Goal: Book appointment/travel/reservation

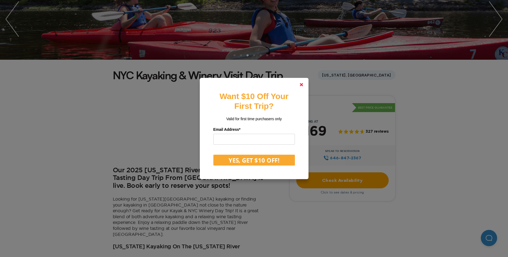
click at [301, 85] on polygon at bounding box center [301, 84] width 3 height 3
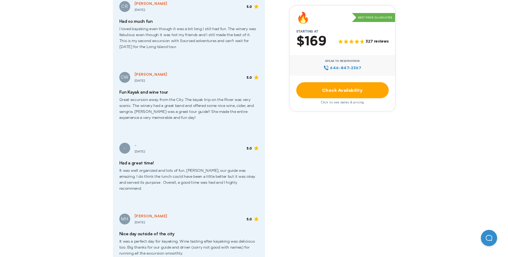
scroll to position [693, 0]
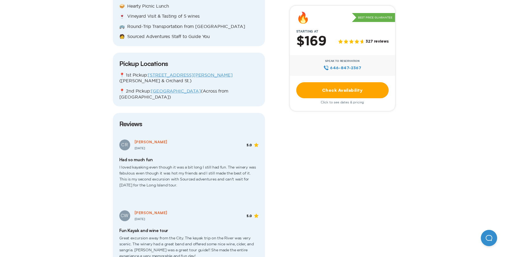
click at [348, 87] on link "Check Availability" at bounding box center [342, 90] width 92 height 16
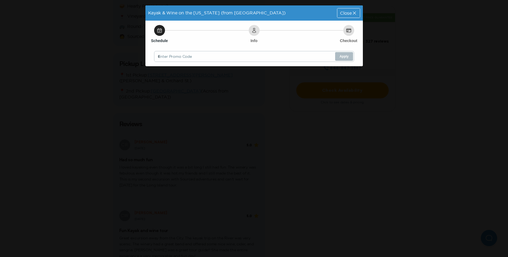
scroll to position [0, 0]
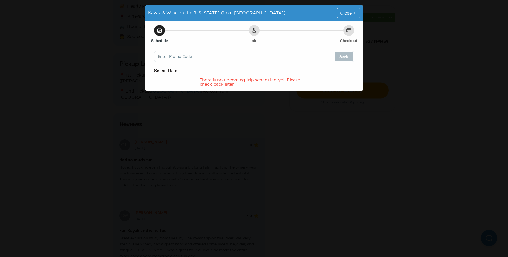
click at [355, 13] on icon at bounding box center [353, 12] width 5 height 5
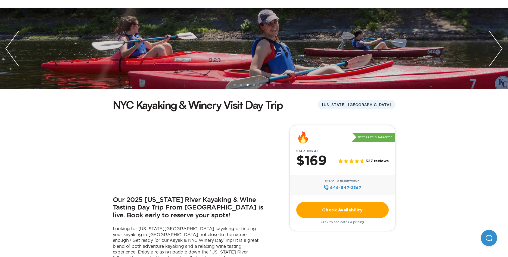
scroll to position [83, 0]
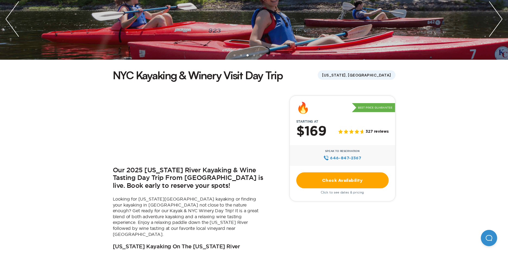
click at [347, 178] on link "Check Availability" at bounding box center [342, 180] width 92 height 16
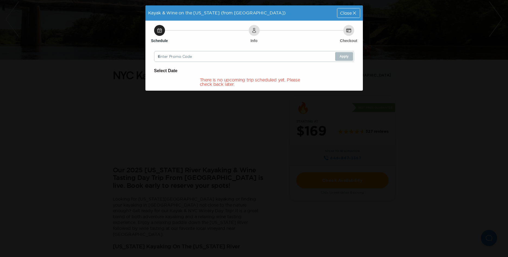
click at [351, 14] on icon at bounding box center [353, 12] width 5 height 5
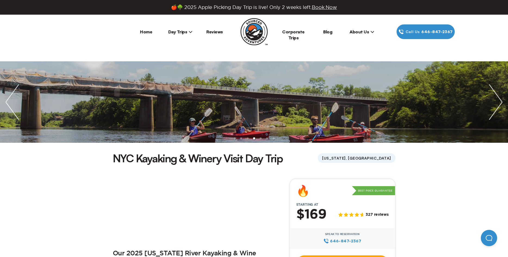
click at [186, 33] on span "Day Trips" at bounding box center [180, 31] width 24 height 5
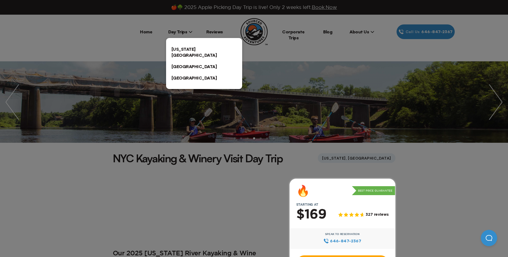
click at [187, 49] on link "[US_STATE][GEOGRAPHIC_DATA]" at bounding box center [204, 51] width 76 height 17
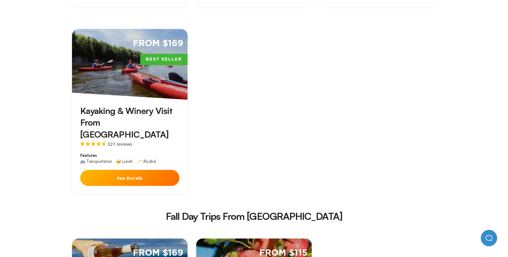
scroll to position [554, 0]
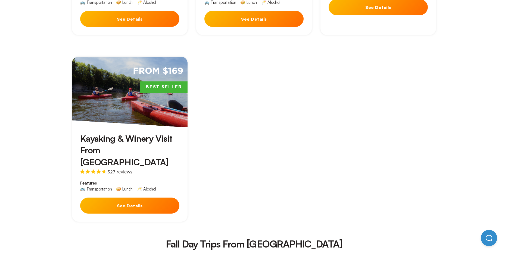
click at [133, 198] on button "See Details" at bounding box center [129, 206] width 99 height 16
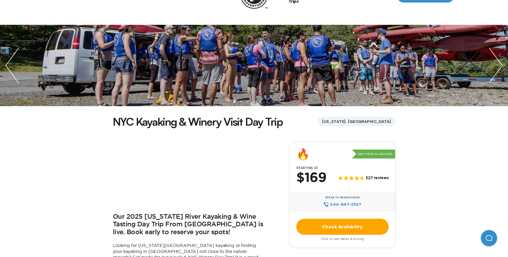
scroll to position [83, 0]
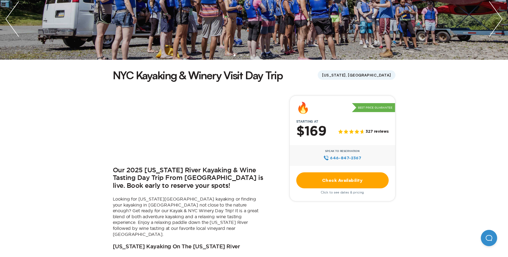
click at [320, 180] on link "Check Availability" at bounding box center [342, 180] width 92 height 16
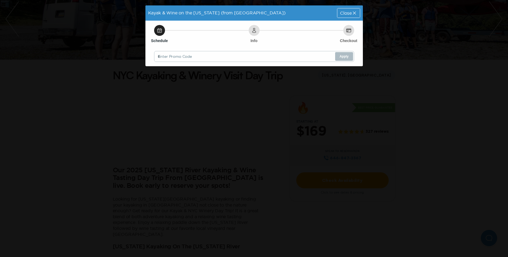
scroll to position [0, 0]
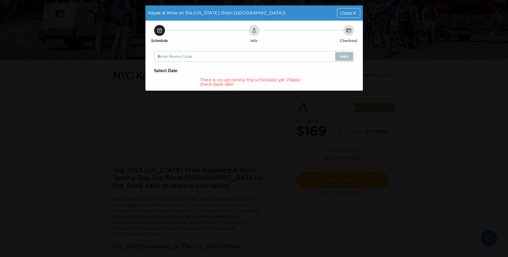
click at [353, 11] on icon at bounding box center [353, 12] width 5 height 5
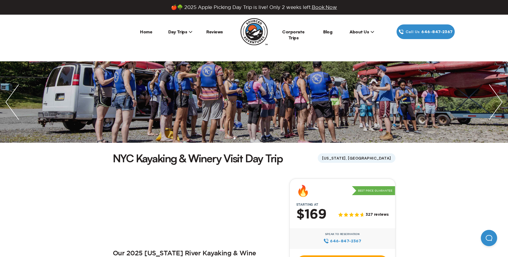
scroll to position [83, 0]
